Goal: Ask a question

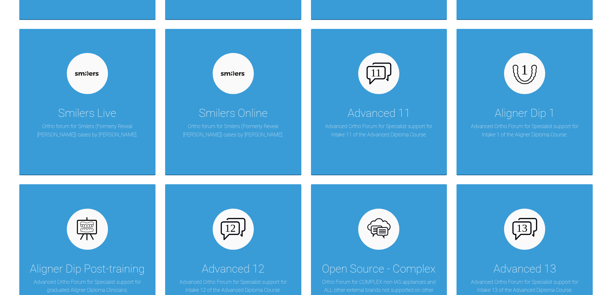
scroll to position [903, 0]
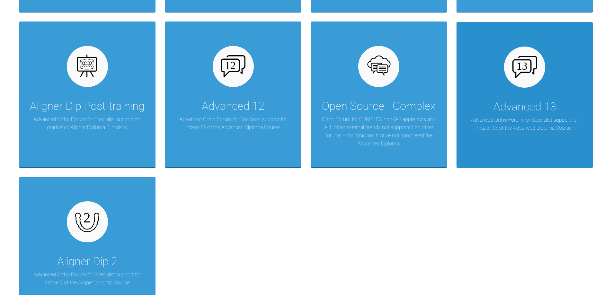
click at [543, 91] on div "Advanced 13 Advanced Ortho Forum for Specialist support for Intake 13 of the Ad…" at bounding box center [525, 95] width 136 height 146
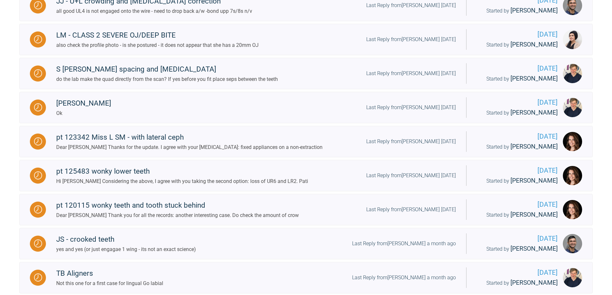
scroll to position [465, 0]
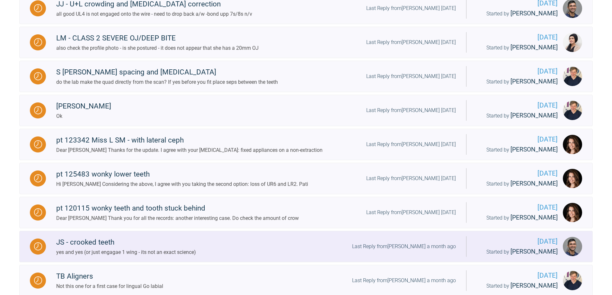
click at [117, 239] on div "JS - crooked teeth" at bounding box center [126, 243] width 140 height 12
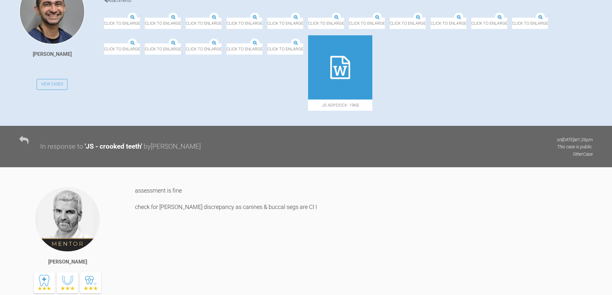
scroll to position [161, 0]
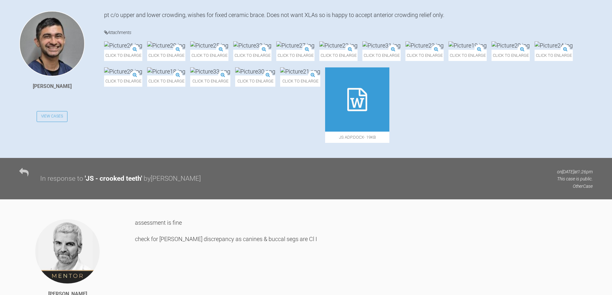
click at [272, 49] on img at bounding box center [252, 45] width 38 height 8
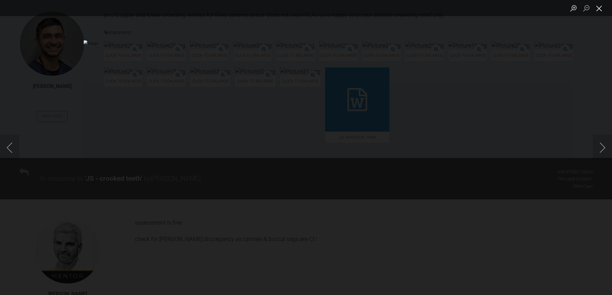
click at [601, 7] on button "Close lightbox" at bounding box center [599, 8] width 13 height 11
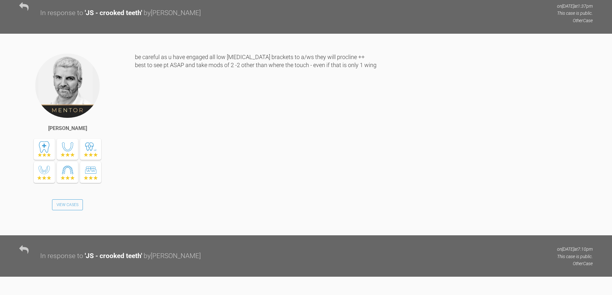
scroll to position [2591, 0]
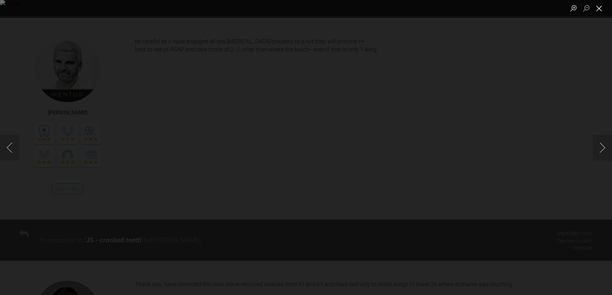
click at [599, 7] on button "Close lightbox" at bounding box center [599, 8] width 13 height 11
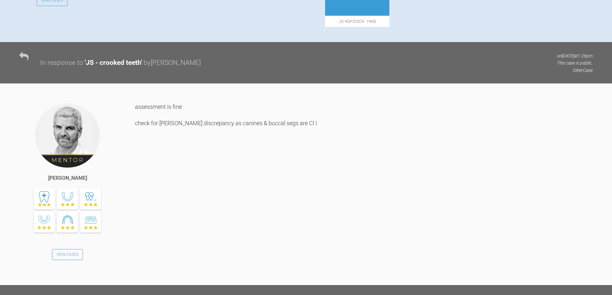
scroll to position [148, 0]
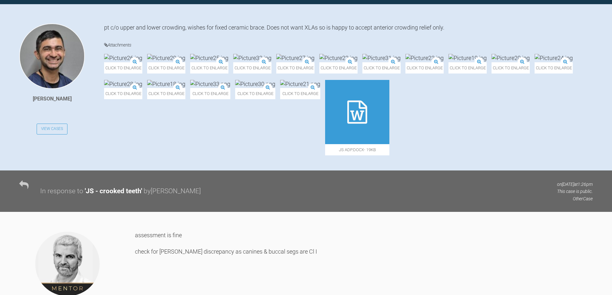
click at [280, 88] on img at bounding box center [300, 84] width 40 height 8
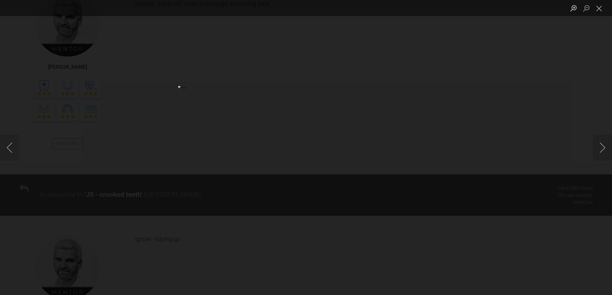
scroll to position [2010, 0]
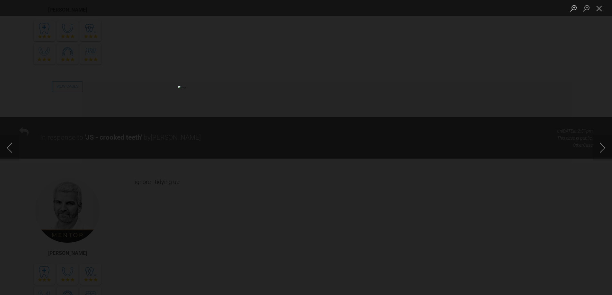
click at [481, 99] on div "Lightbox" at bounding box center [306, 147] width 612 height 295
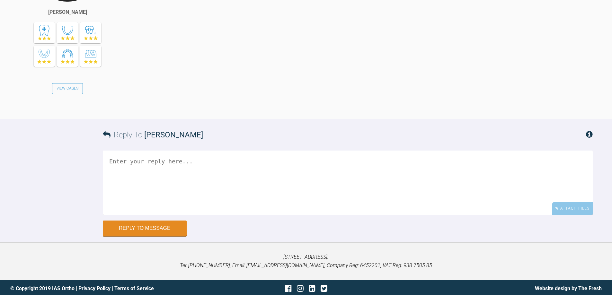
scroll to position [3986, 0]
